Goal: Navigation & Orientation: Find specific page/section

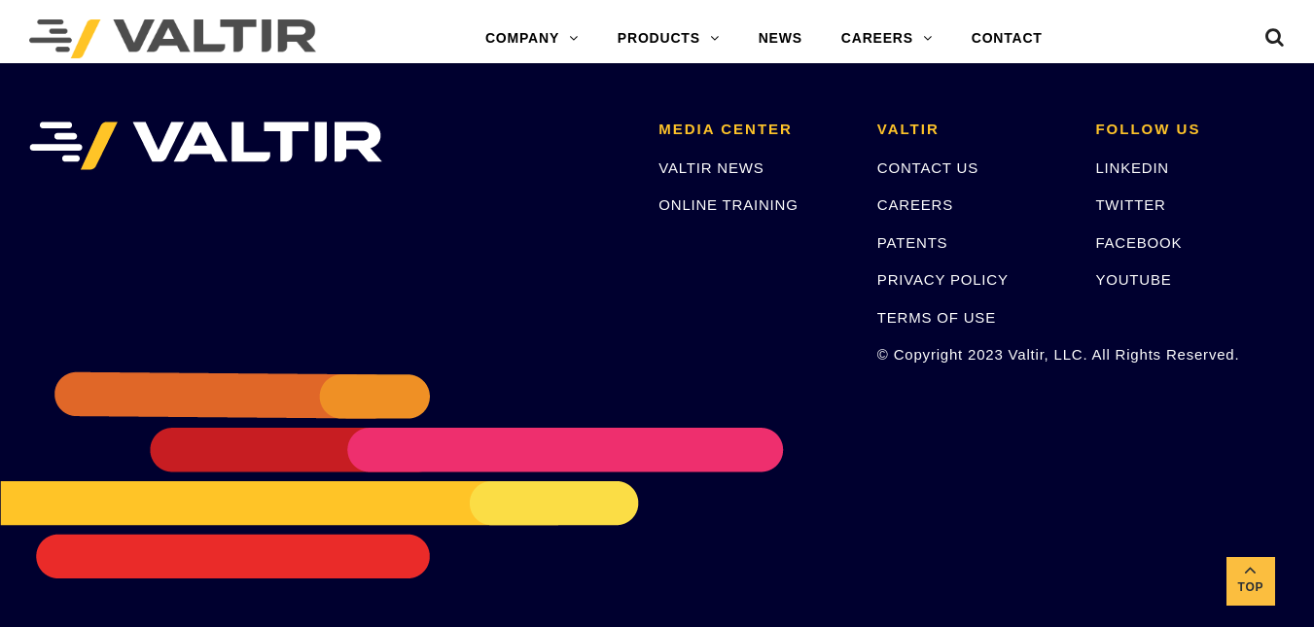
scroll to position [1017, 0]
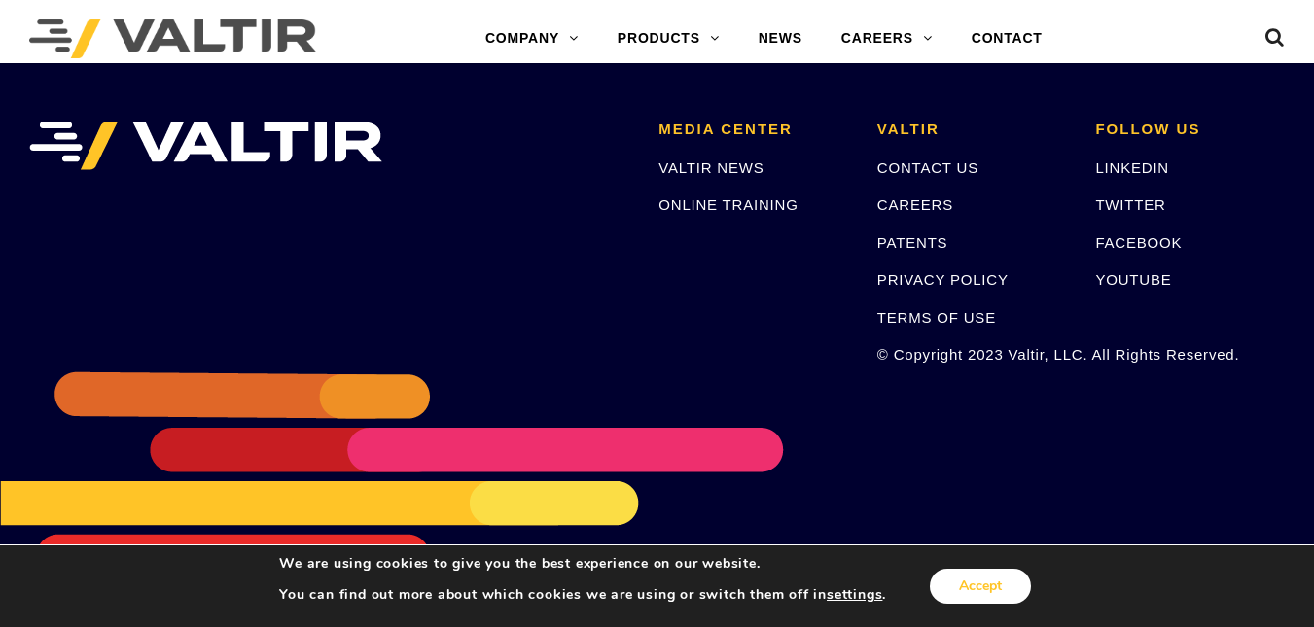
click at [949, 585] on button "Accept" at bounding box center [980, 586] width 101 height 35
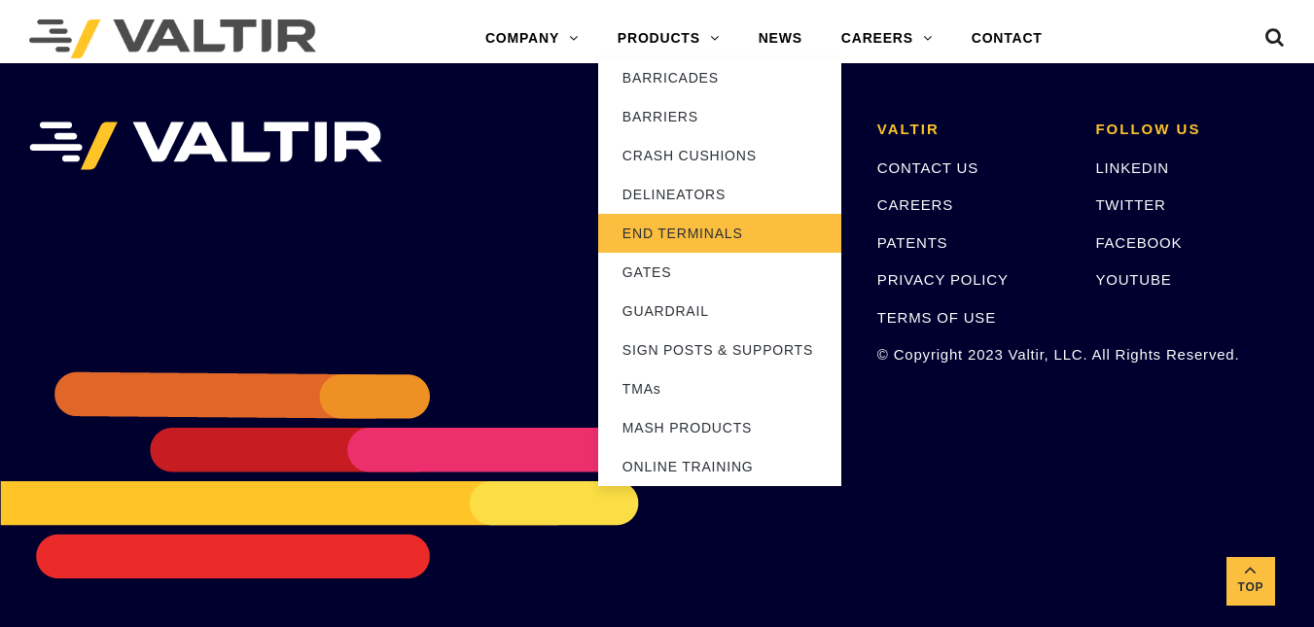
click at [680, 230] on link "END TERMINALS" at bounding box center [719, 233] width 243 height 39
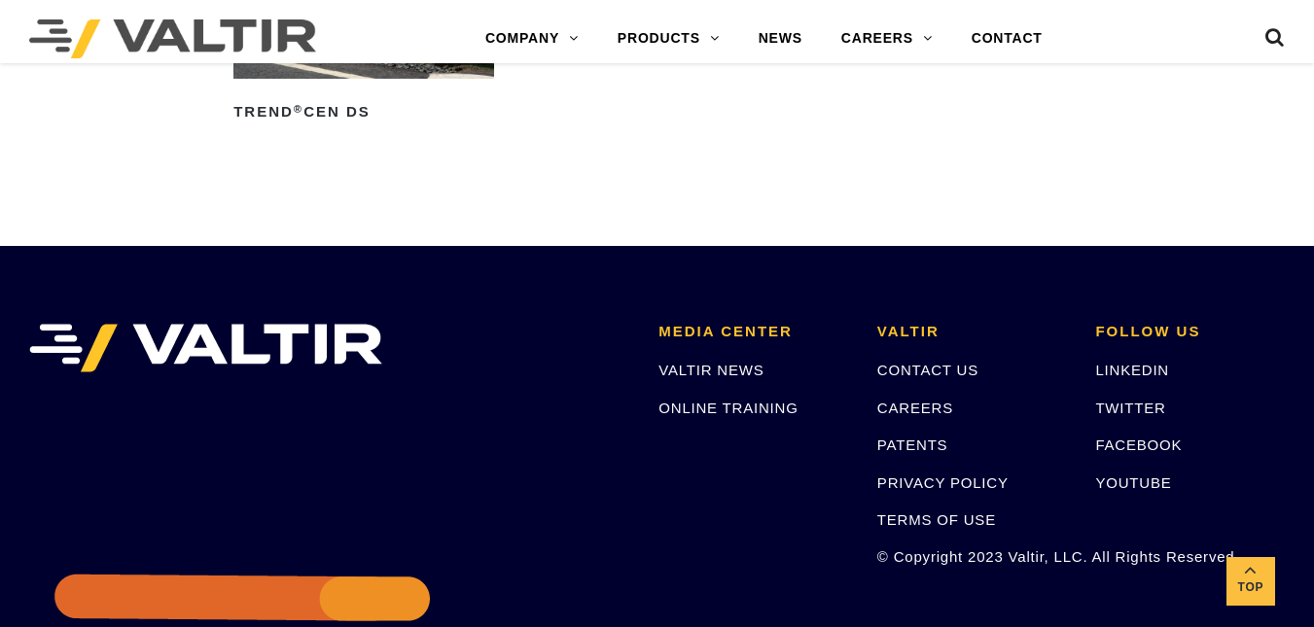
scroll to position [2743, 0]
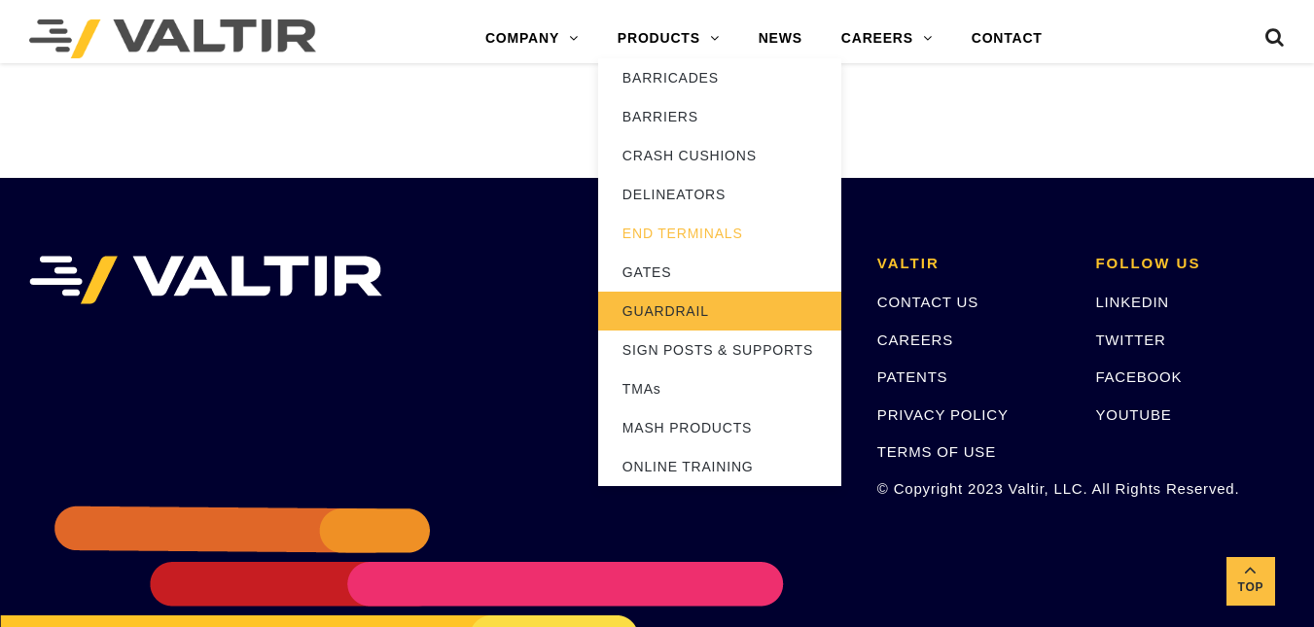
click at [649, 323] on link "GUARDRAIL" at bounding box center [719, 311] width 243 height 39
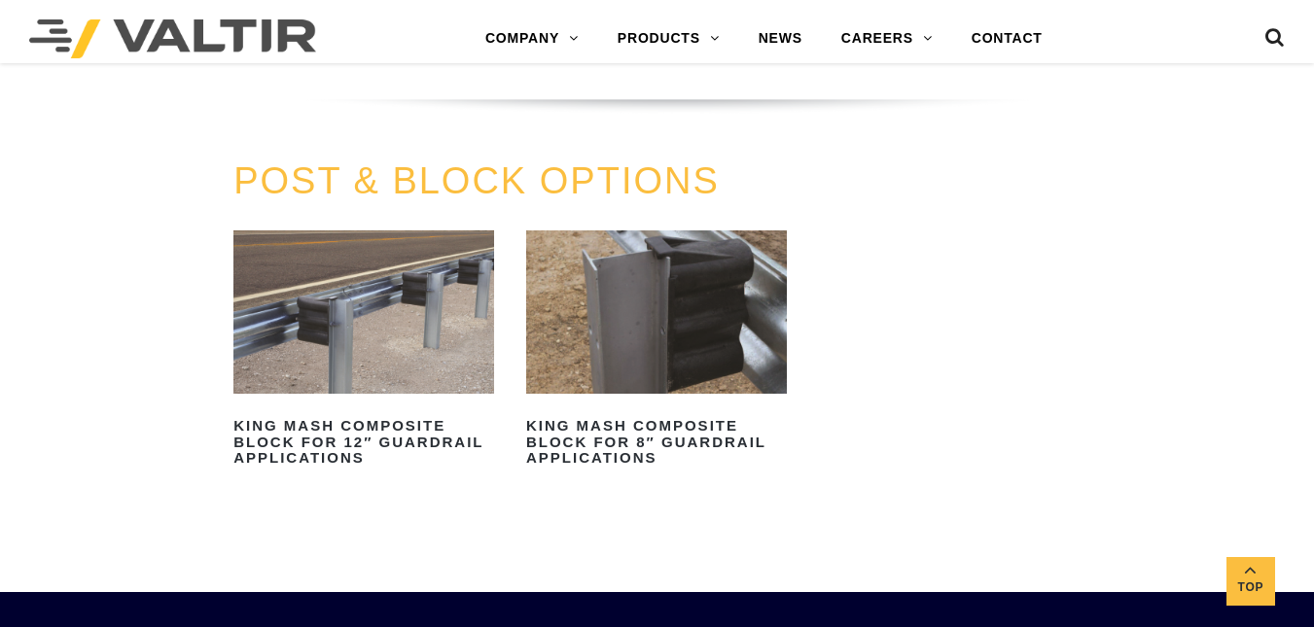
scroll to position [1072, 0]
